Goal: Information Seeking & Learning: Learn about a topic

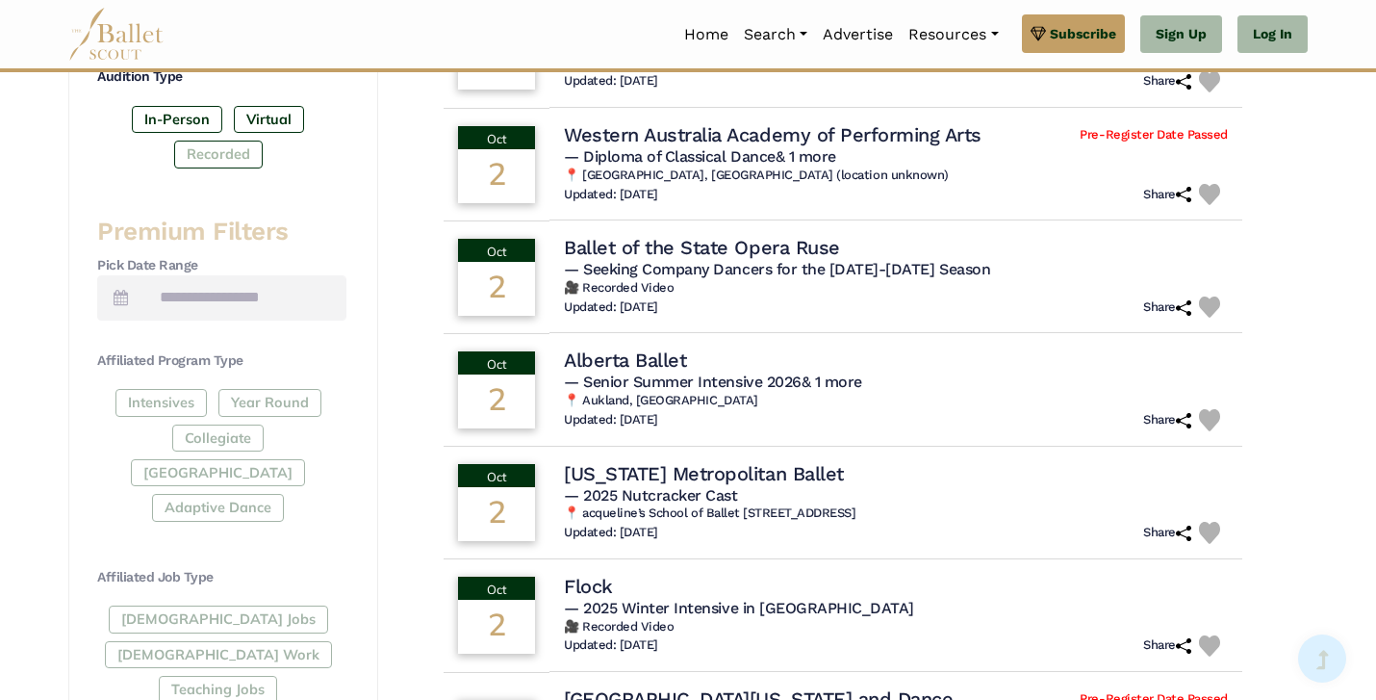
scroll to position [806, 0]
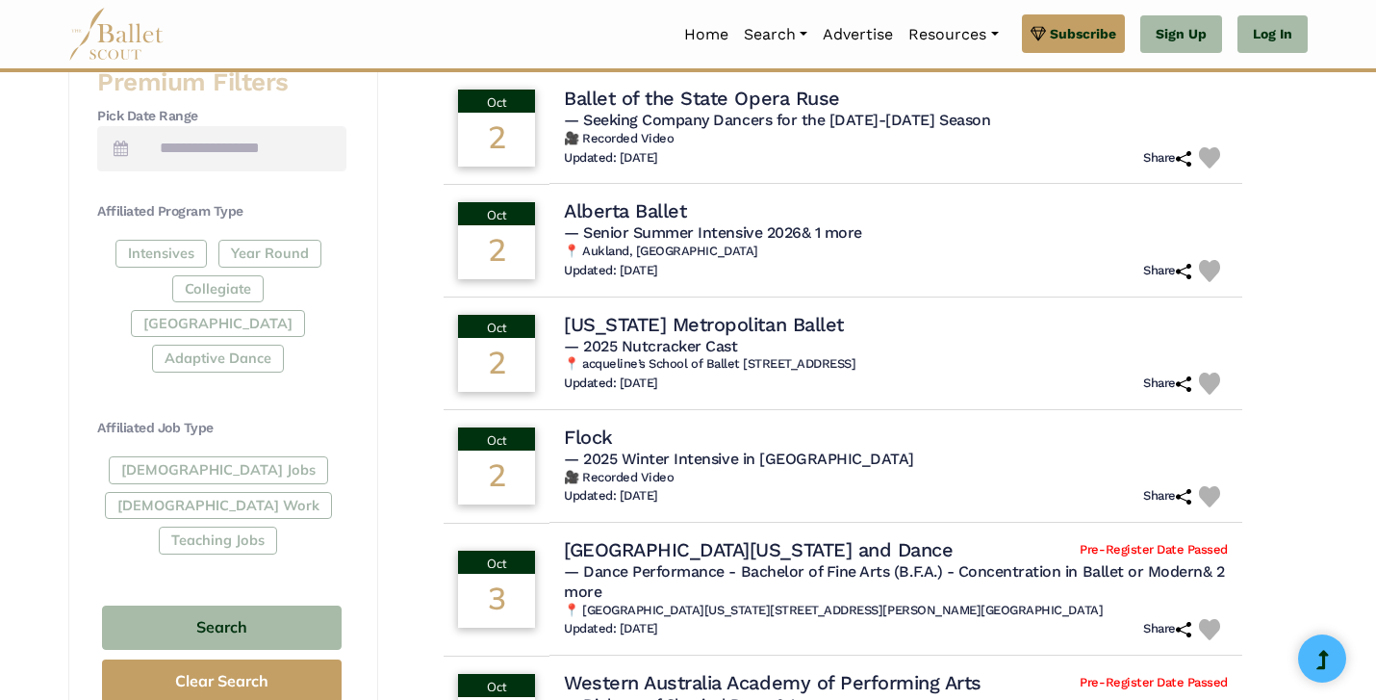
click at [174, 456] on div "Full-Time Jobs Gig Work Teaching Jobs" at bounding box center [221, 508] width 249 height 105
click at [168, 456] on div "Full-Time Jobs Gig Work Teaching Jobs" at bounding box center [221, 508] width 249 height 105
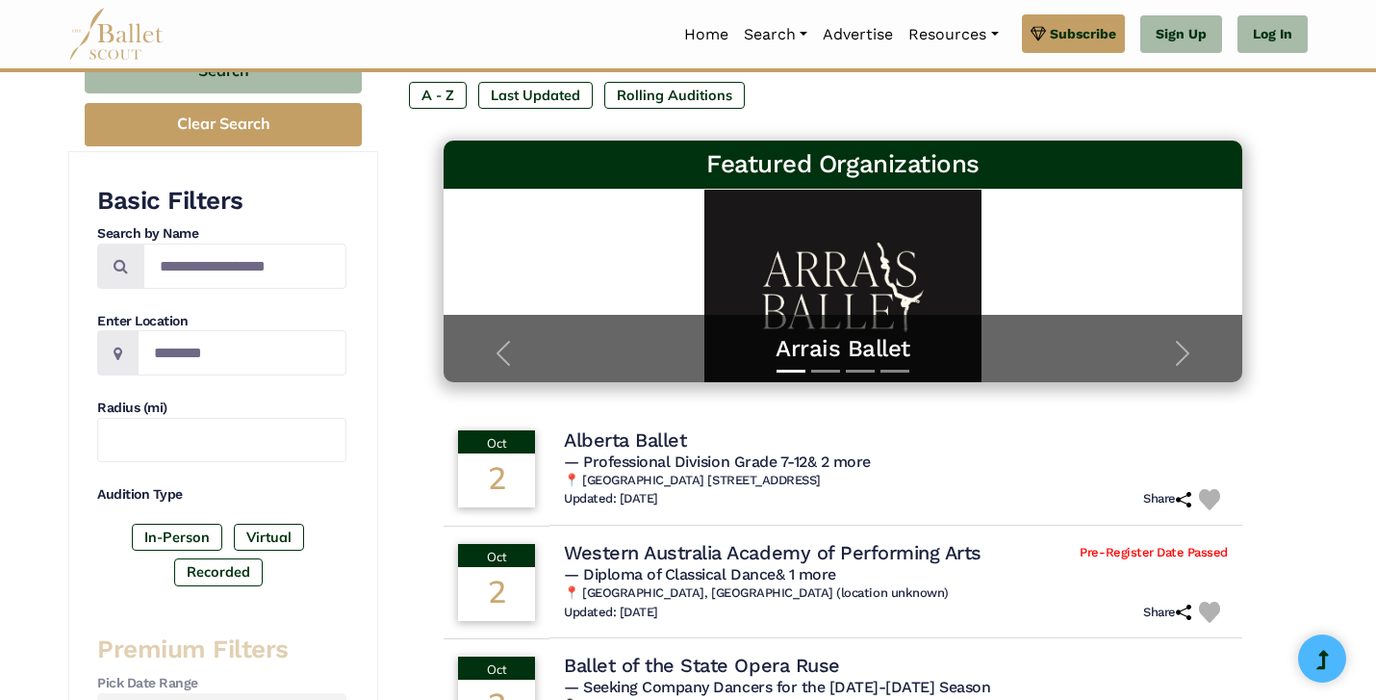
scroll to position [0, 0]
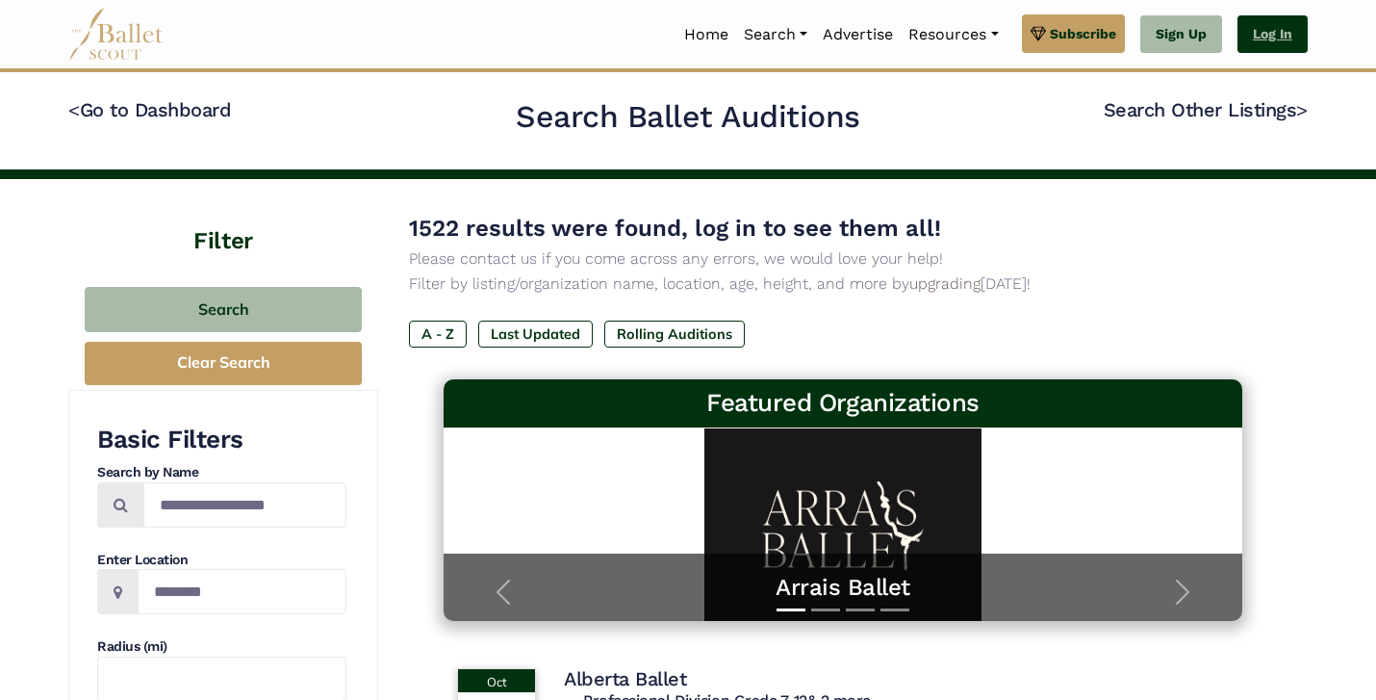
click at [1250, 33] on link "Log In" at bounding box center [1273, 34] width 70 height 39
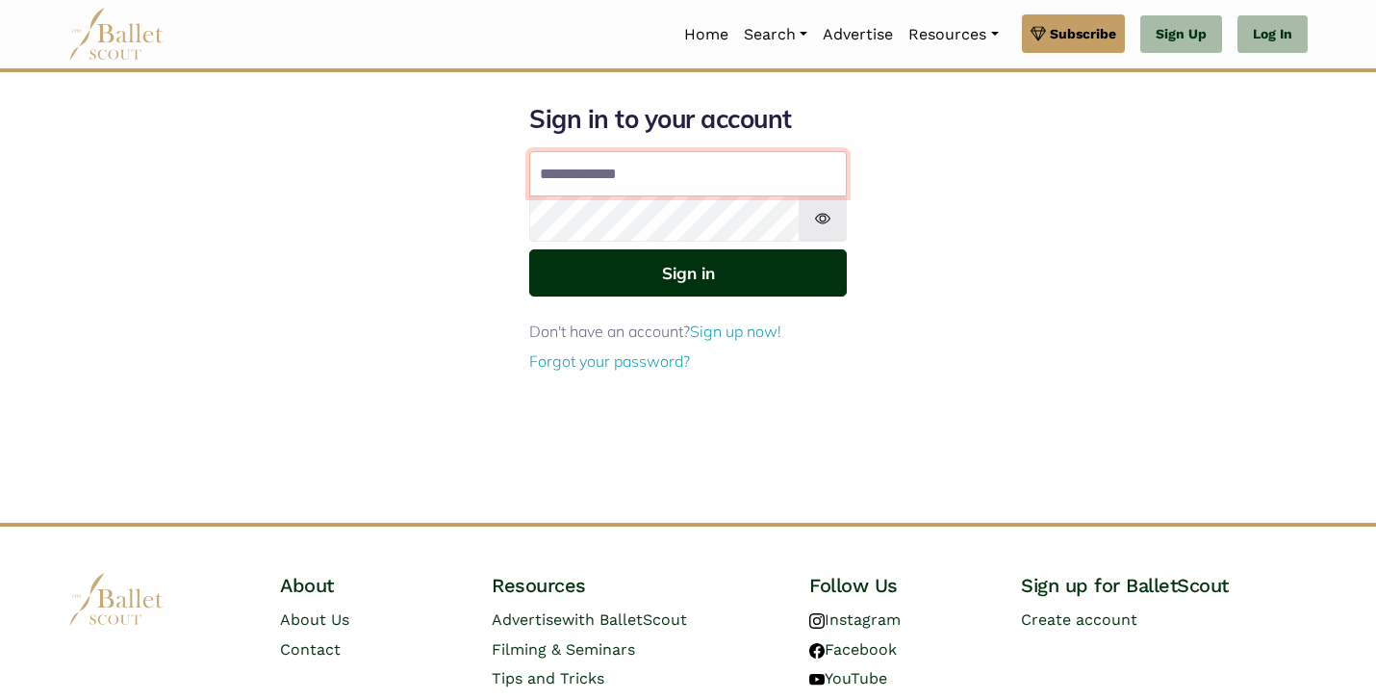
type input "**********"
click at [619, 269] on button "Sign in" at bounding box center [688, 272] width 318 height 47
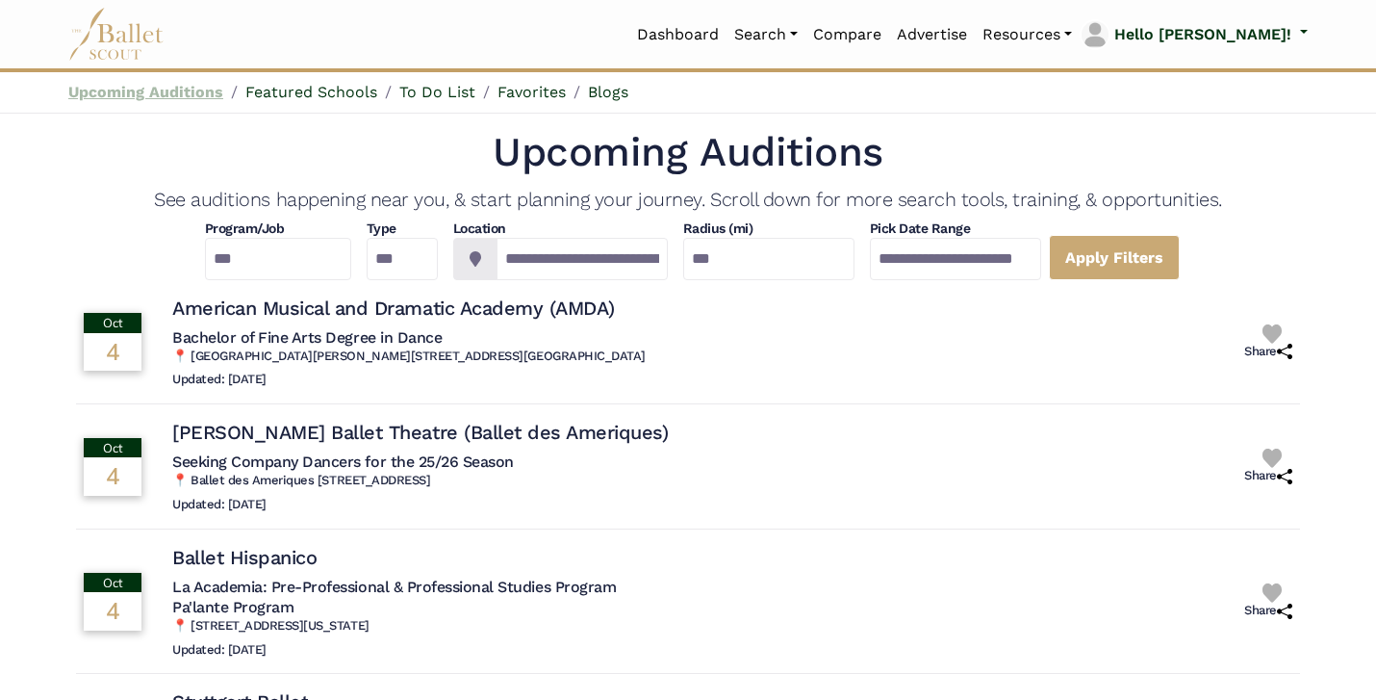
click at [199, 94] on link "Upcoming Auditions" at bounding box center [145, 92] width 155 height 18
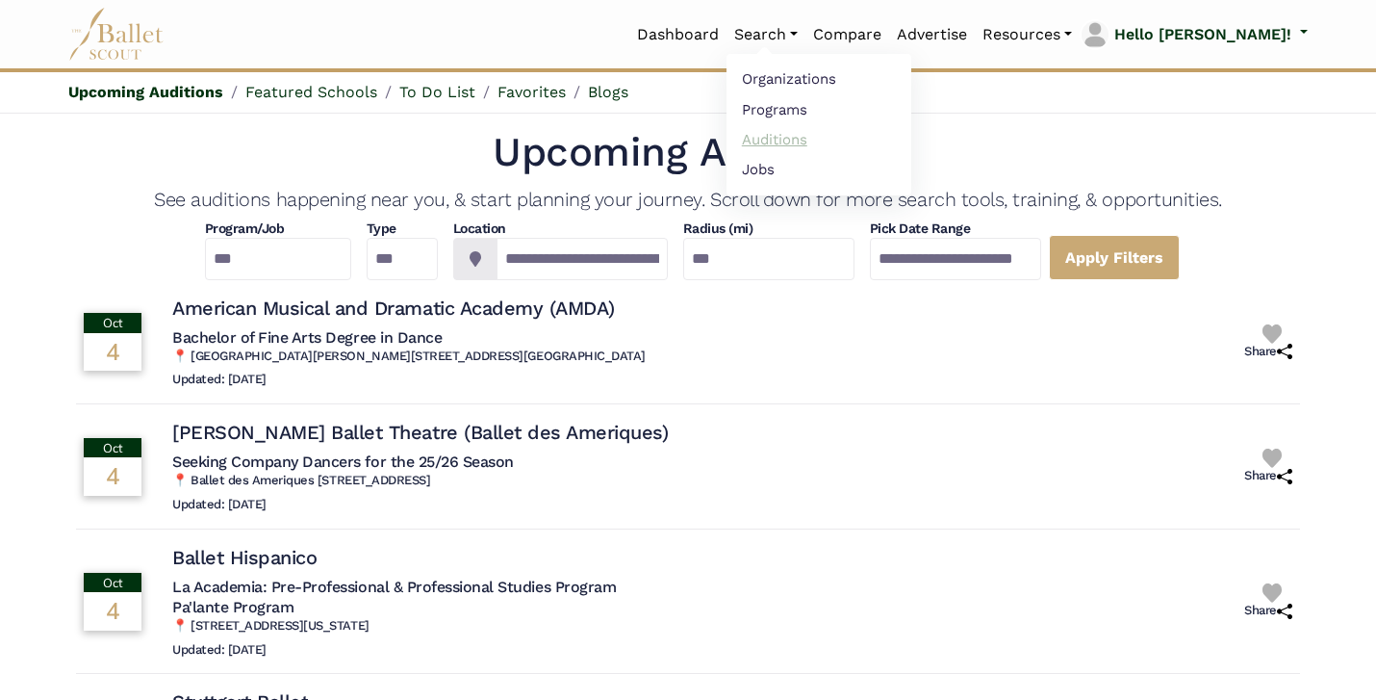
click at [853, 141] on link "Auditions" at bounding box center [819, 139] width 185 height 30
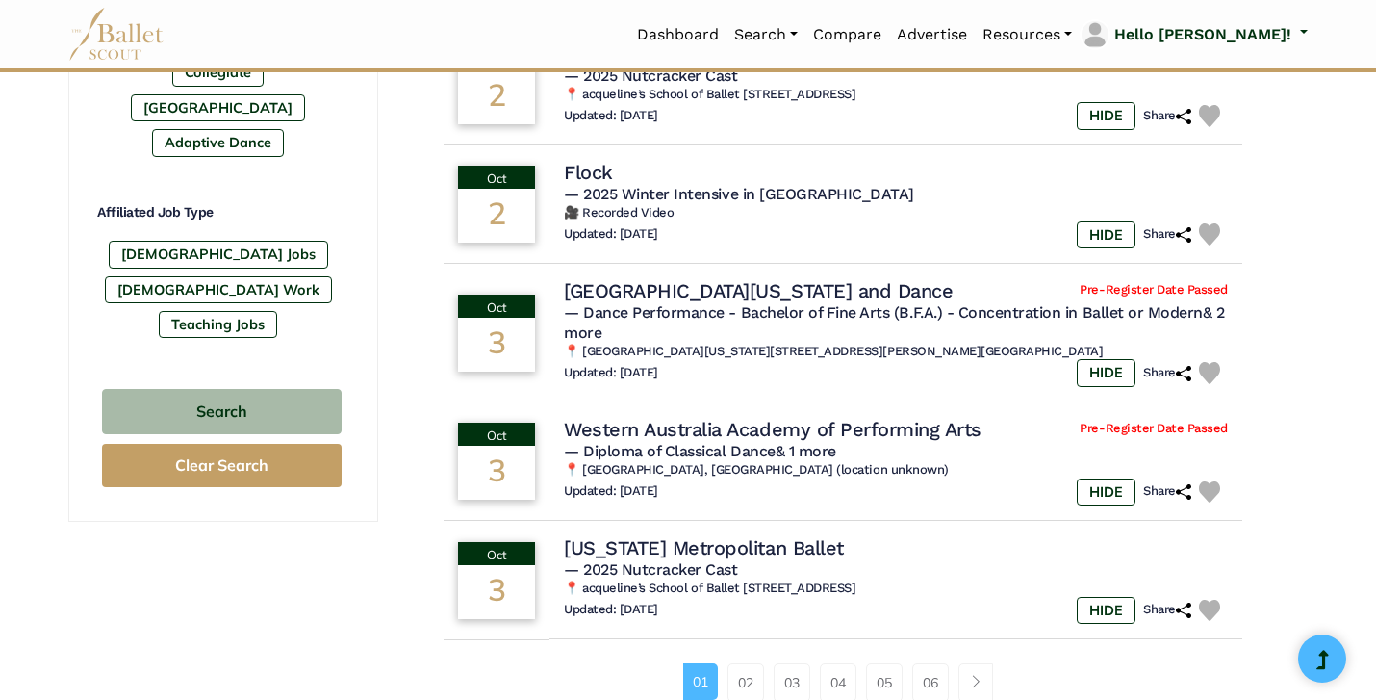
scroll to position [1028, 0]
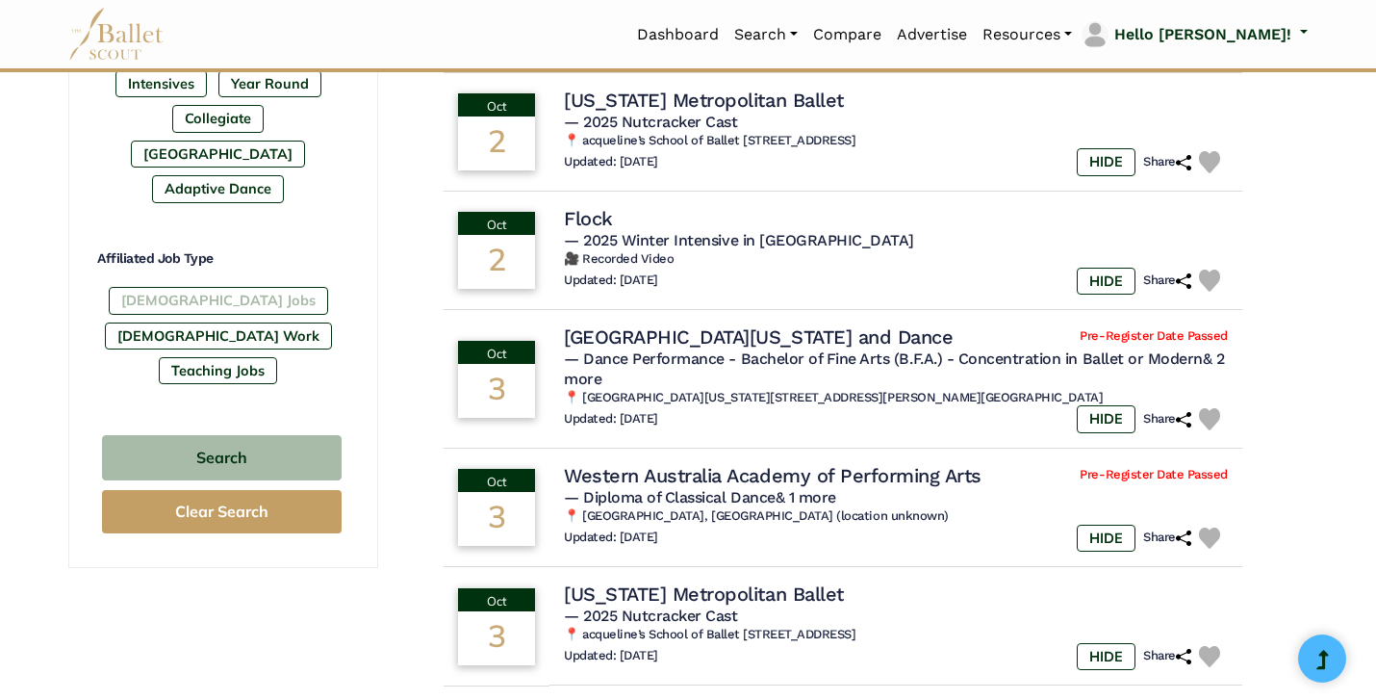
click at [209, 287] on label "Full-Time Jobs" at bounding box center [218, 300] width 219 height 27
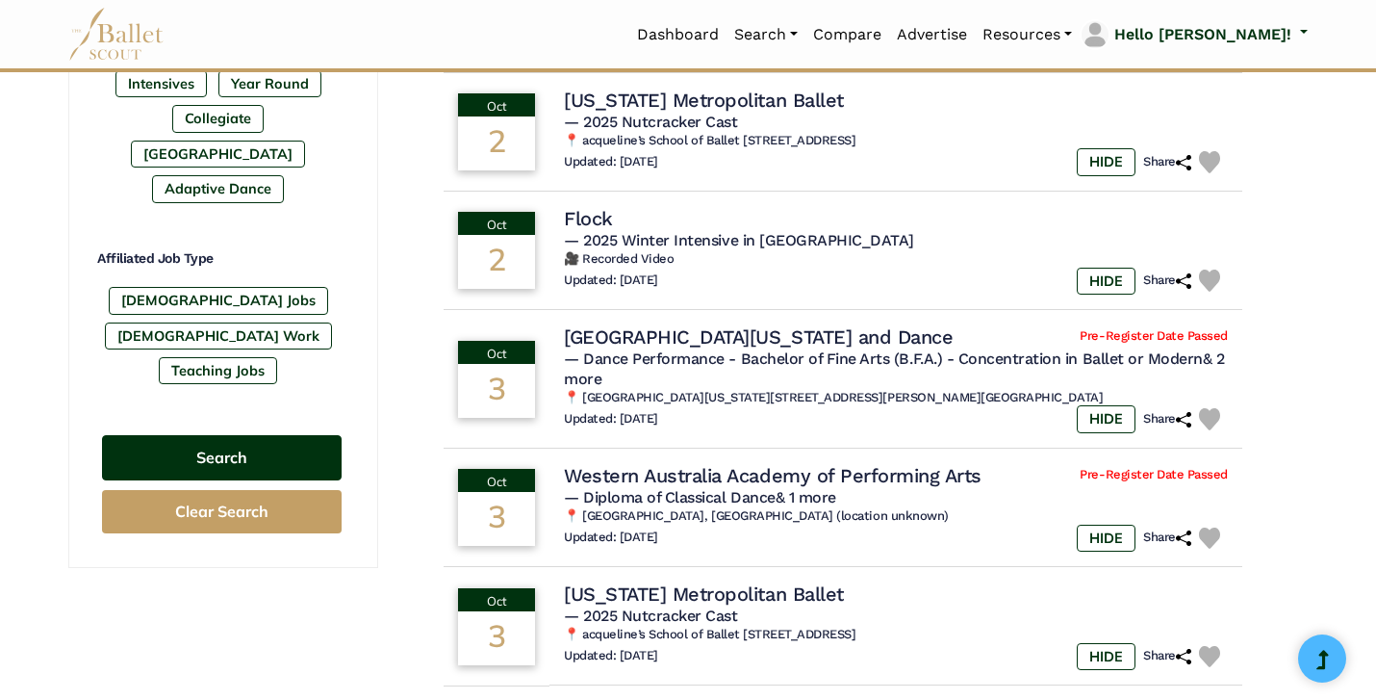
click at [235, 435] on button "Search" at bounding box center [222, 457] width 240 height 45
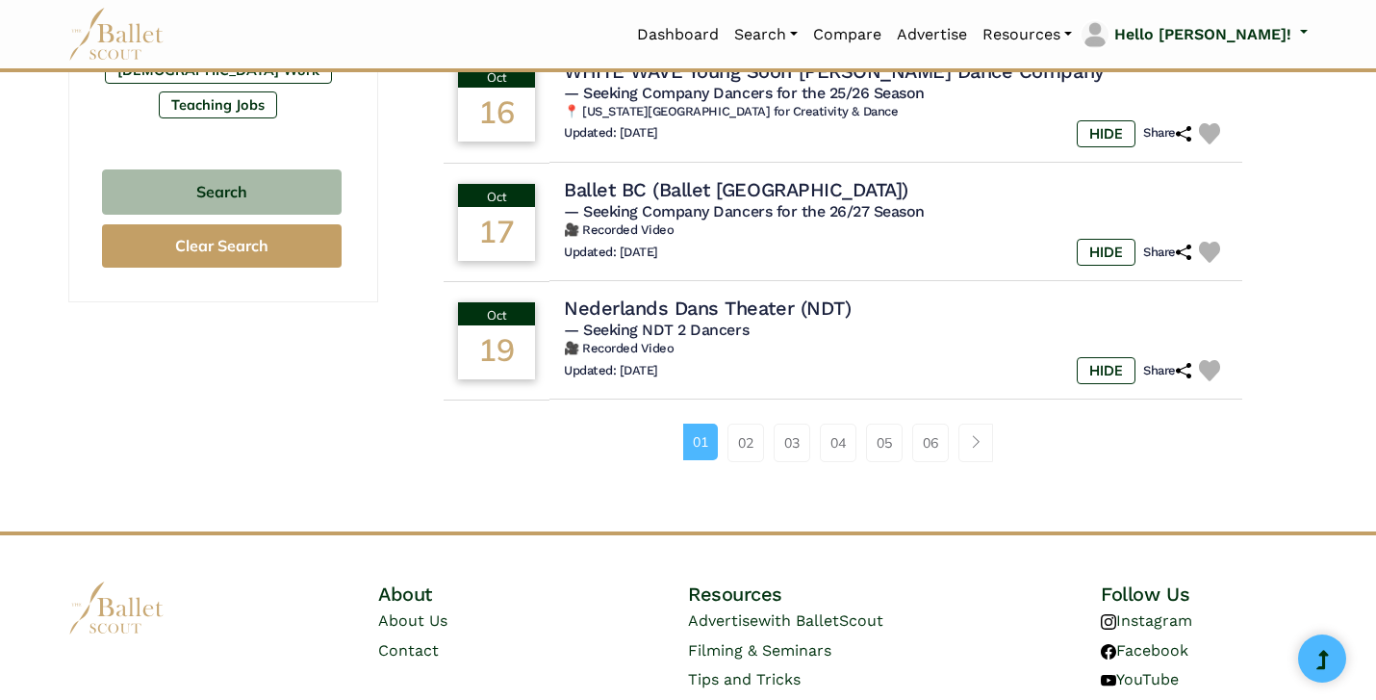
scroll to position [1293, 0]
drag, startPoint x: 499, startPoint y: 231, endPoint x: 1056, endPoint y: -79, distance: 637.7
click at [695, 210] on span "— Seeking Company Dancers for the 26/27 Season" at bounding box center [742, 212] width 368 height 18
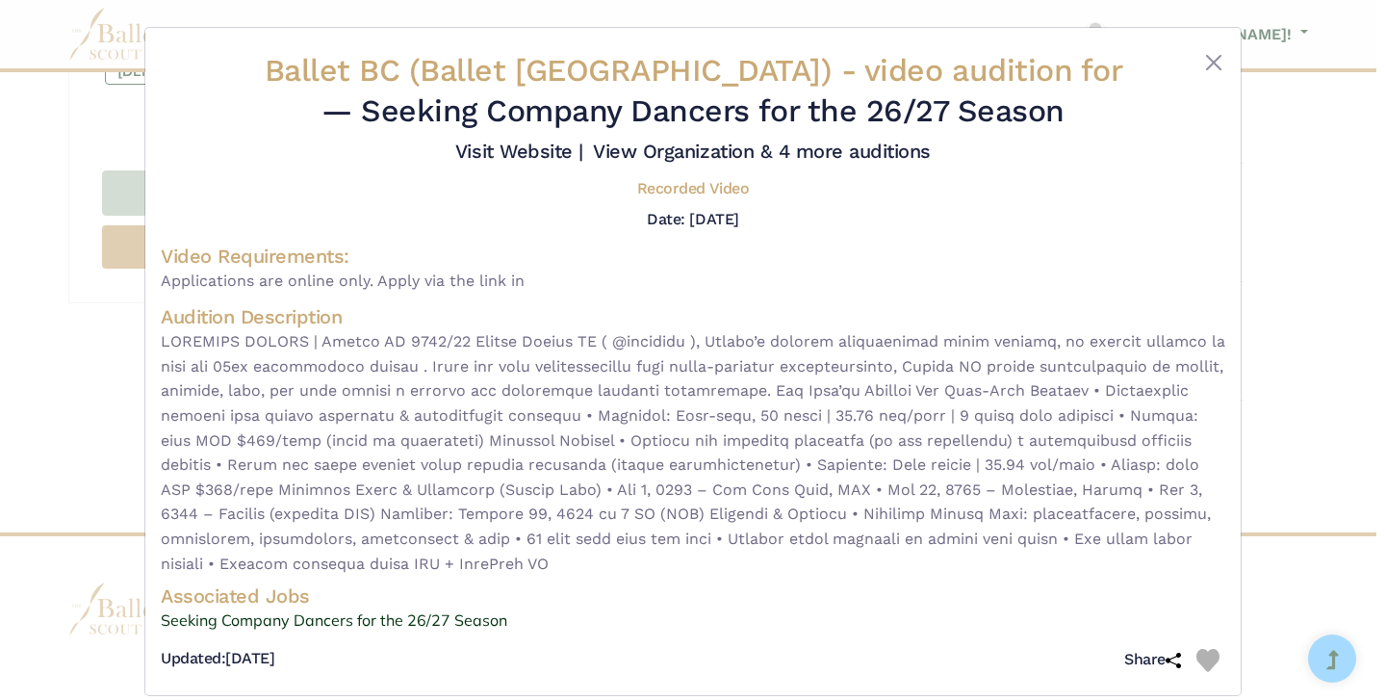
click at [1287, 367] on div "Ballet BC (Ballet British Columbia) - video audition for — Seeking Company Danc…" at bounding box center [693, 350] width 1386 height 700
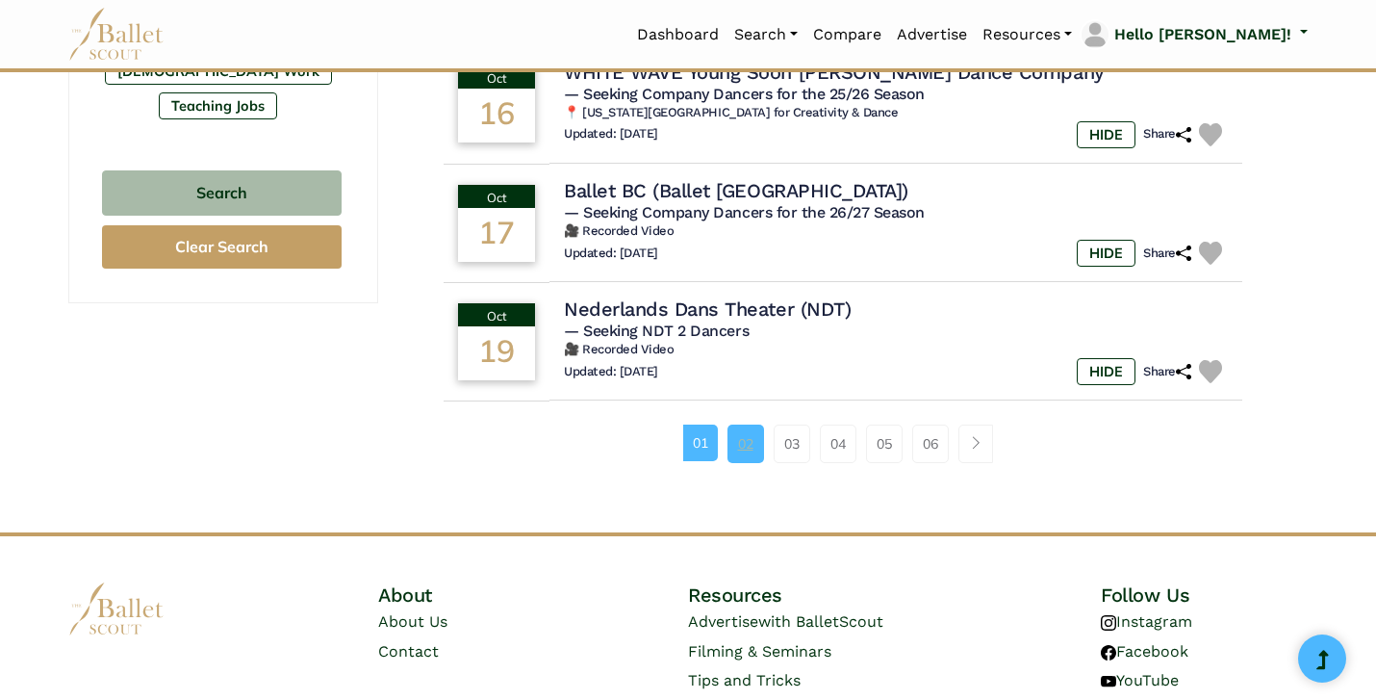
click at [751, 460] on link "02" at bounding box center [746, 443] width 37 height 39
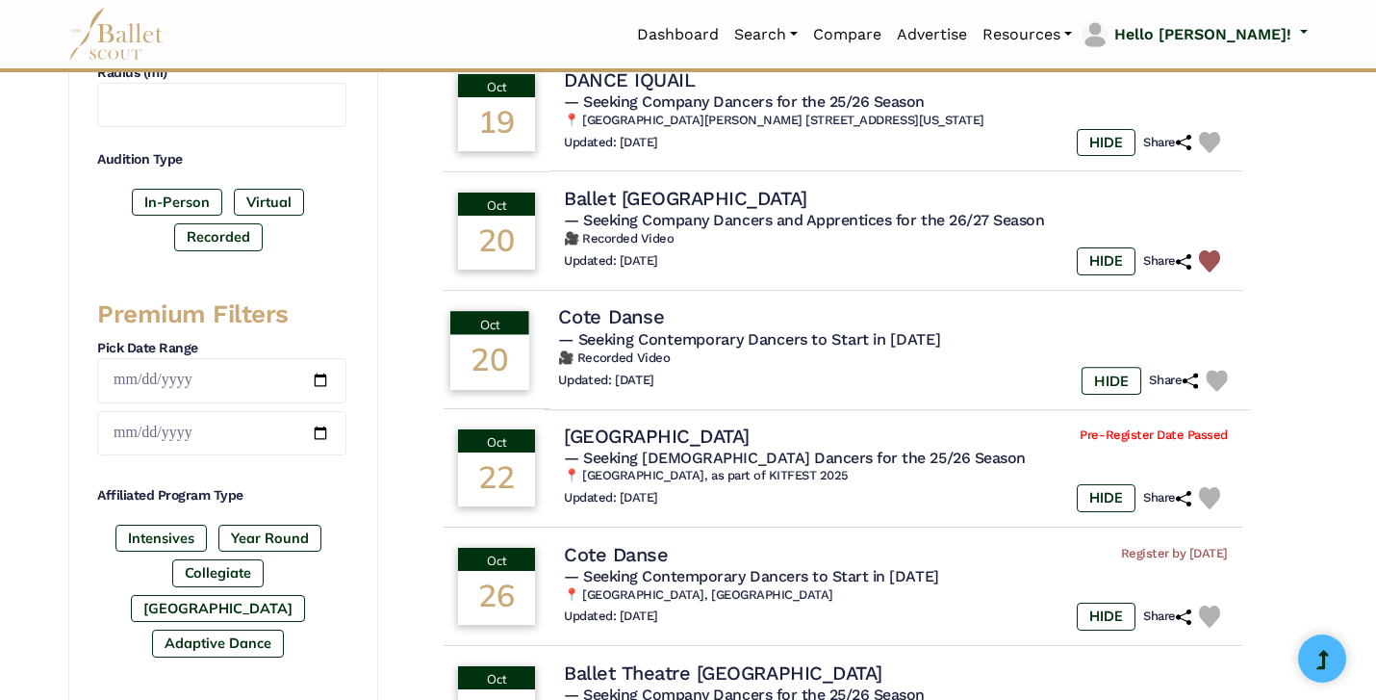
scroll to position [576, 0]
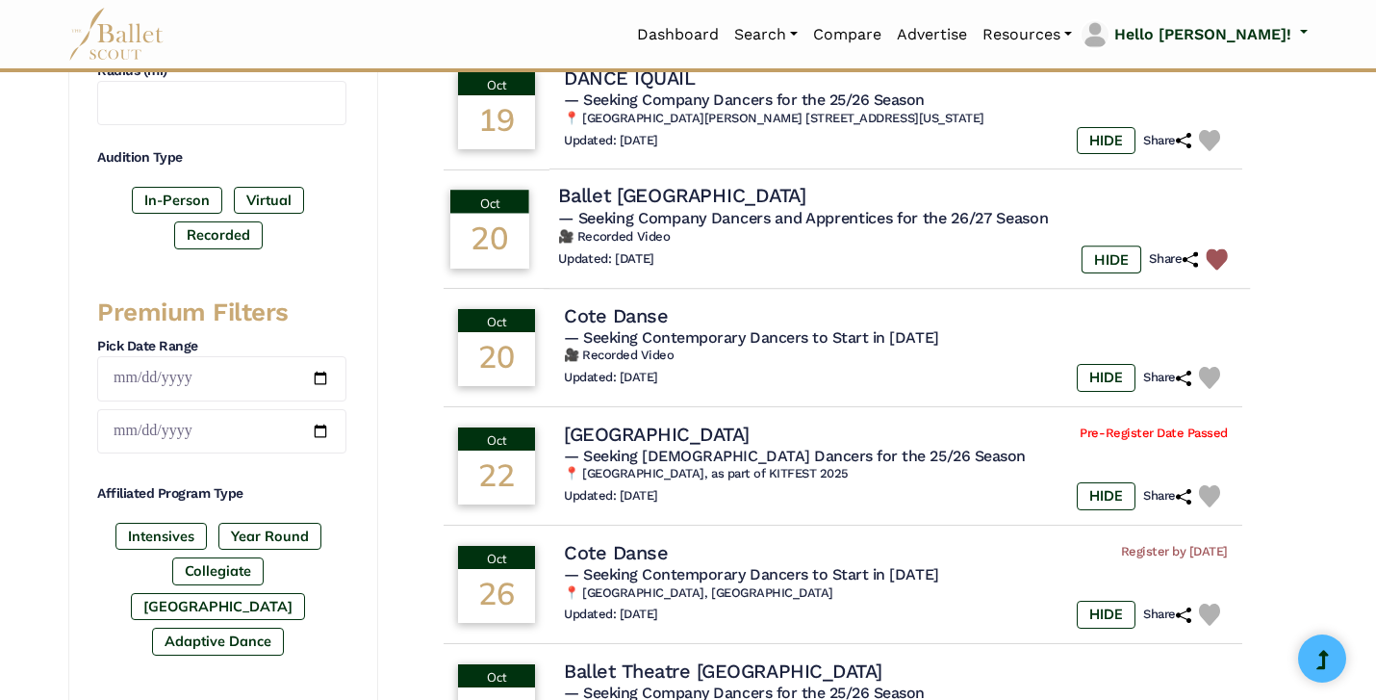
click at [911, 224] on span "— Seeking Company Dancers and Apprentices for the 26/27 Season" at bounding box center [803, 218] width 490 height 18
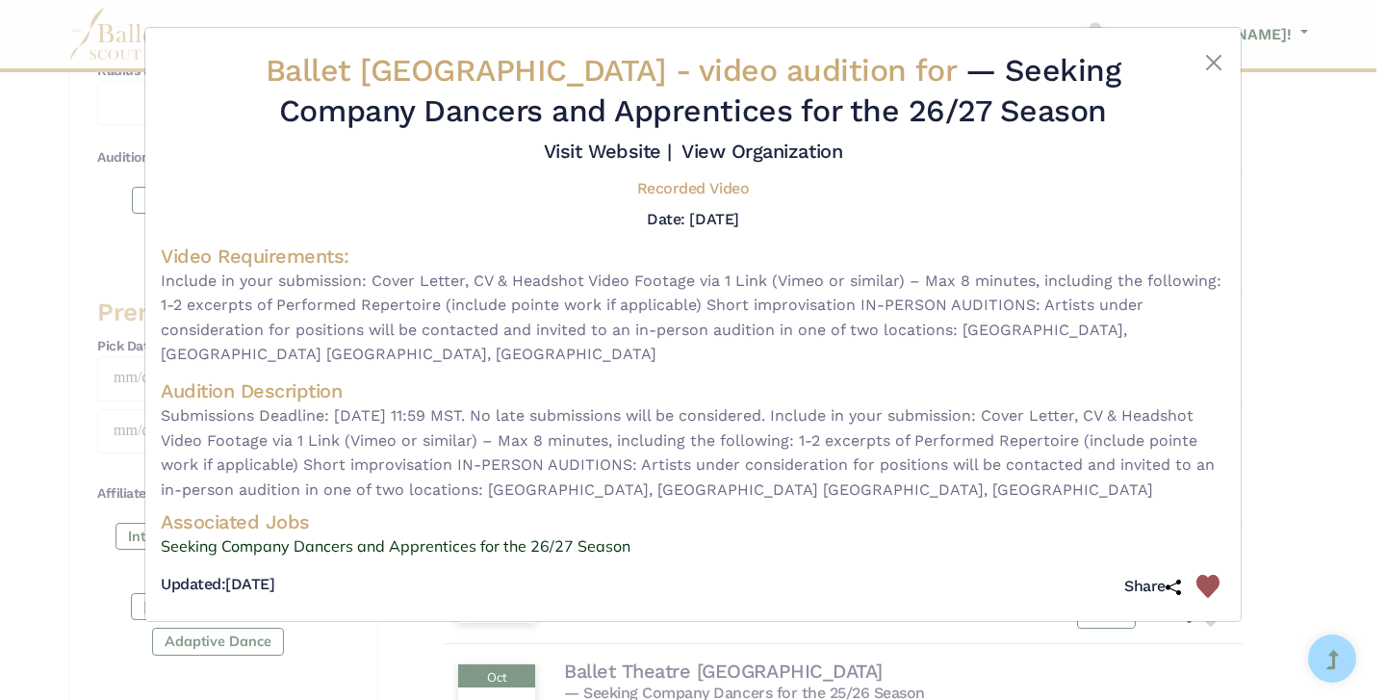
click at [48, 385] on div "Ballet Edmonton - video audition for — Seeking Company Dancers and Apprentices …" at bounding box center [693, 350] width 1386 height 700
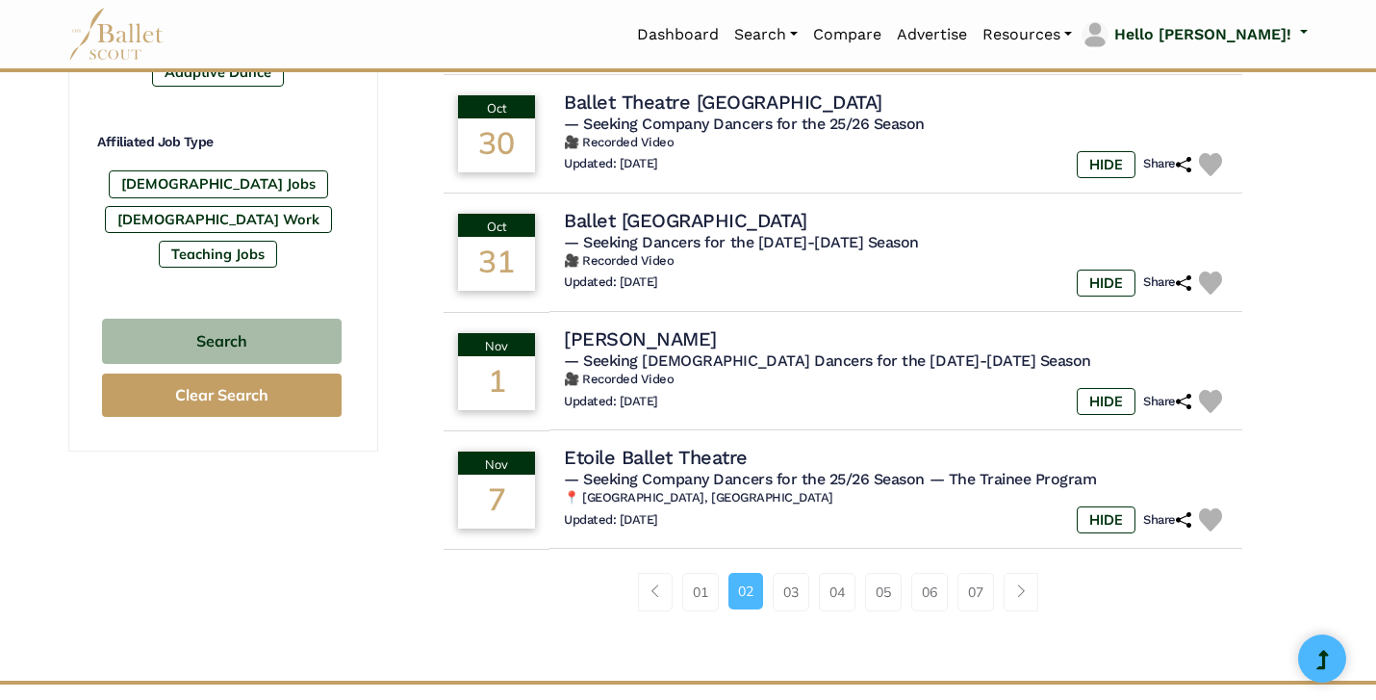
scroll to position [1402, 0]
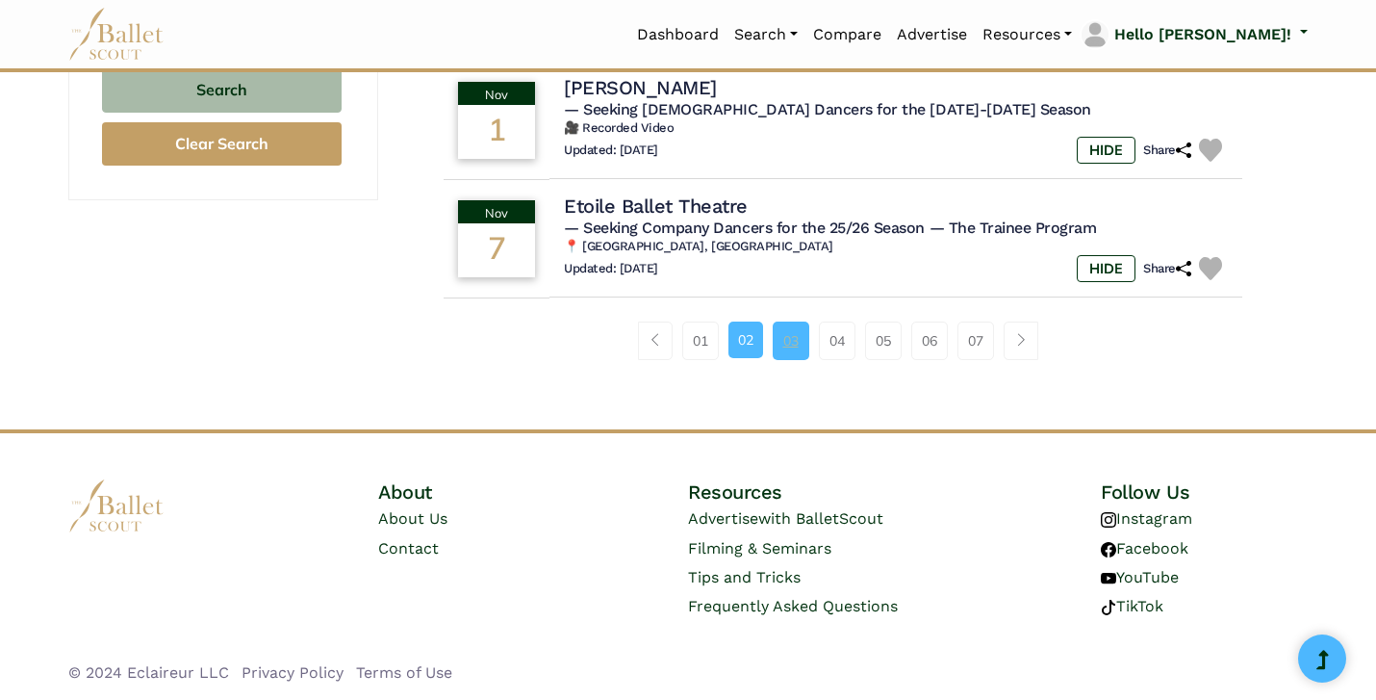
click at [778, 336] on link "03" at bounding box center [791, 340] width 37 height 39
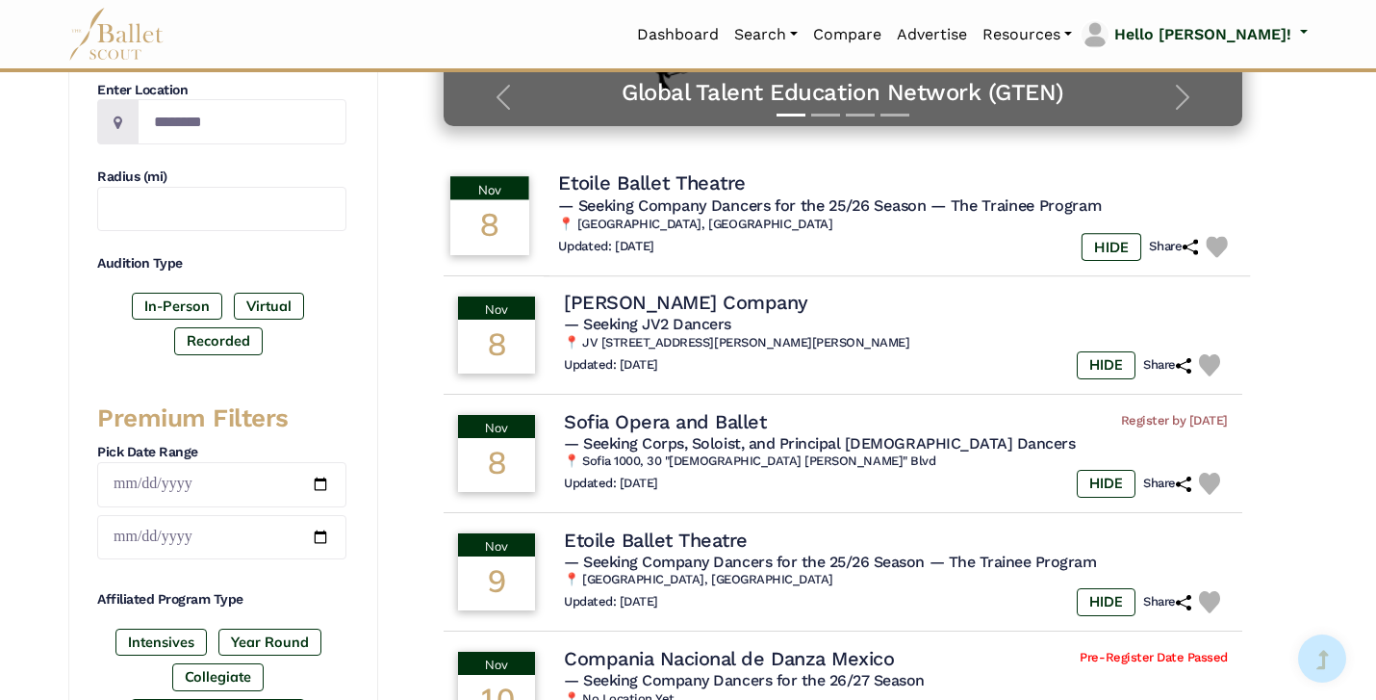
scroll to position [636, 0]
